Goal: Task Accomplishment & Management: Manage account settings

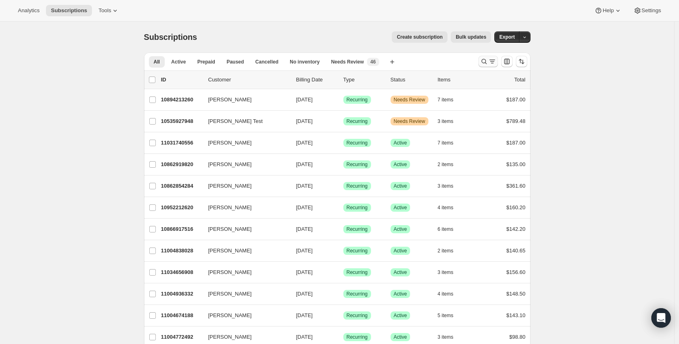
click at [482, 59] on icon "Search and filter results" at bounding box center [484, 61] width 8 height 8
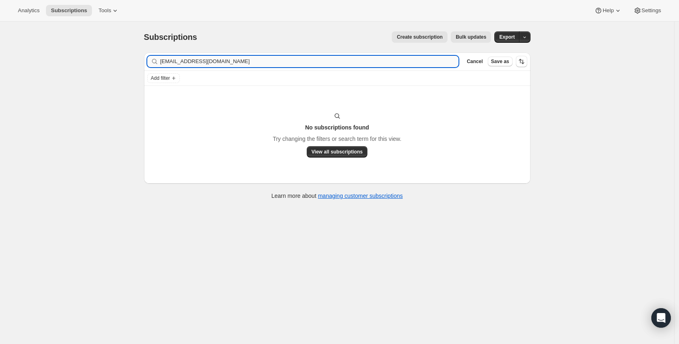
click at [255, 63] on input "[EMAIL_ADDRESS][DOMAIN_NAME]" at bounding box center [309, 61] width 298 height 11
click at [255, 62] on input "[EMAIL_ADDRESS][DOMAIN_NAME]" at bounding box center [309, 61] width 298 height 11
click at [254, 62] on input "[EMAIL_ADDRESS][DOMAIN_NAME]" at bounding box center [309, 61] width 298 height 11
type input "[PERSON_NAME]"
